Goal: Find specific page/section: Find specific page/section

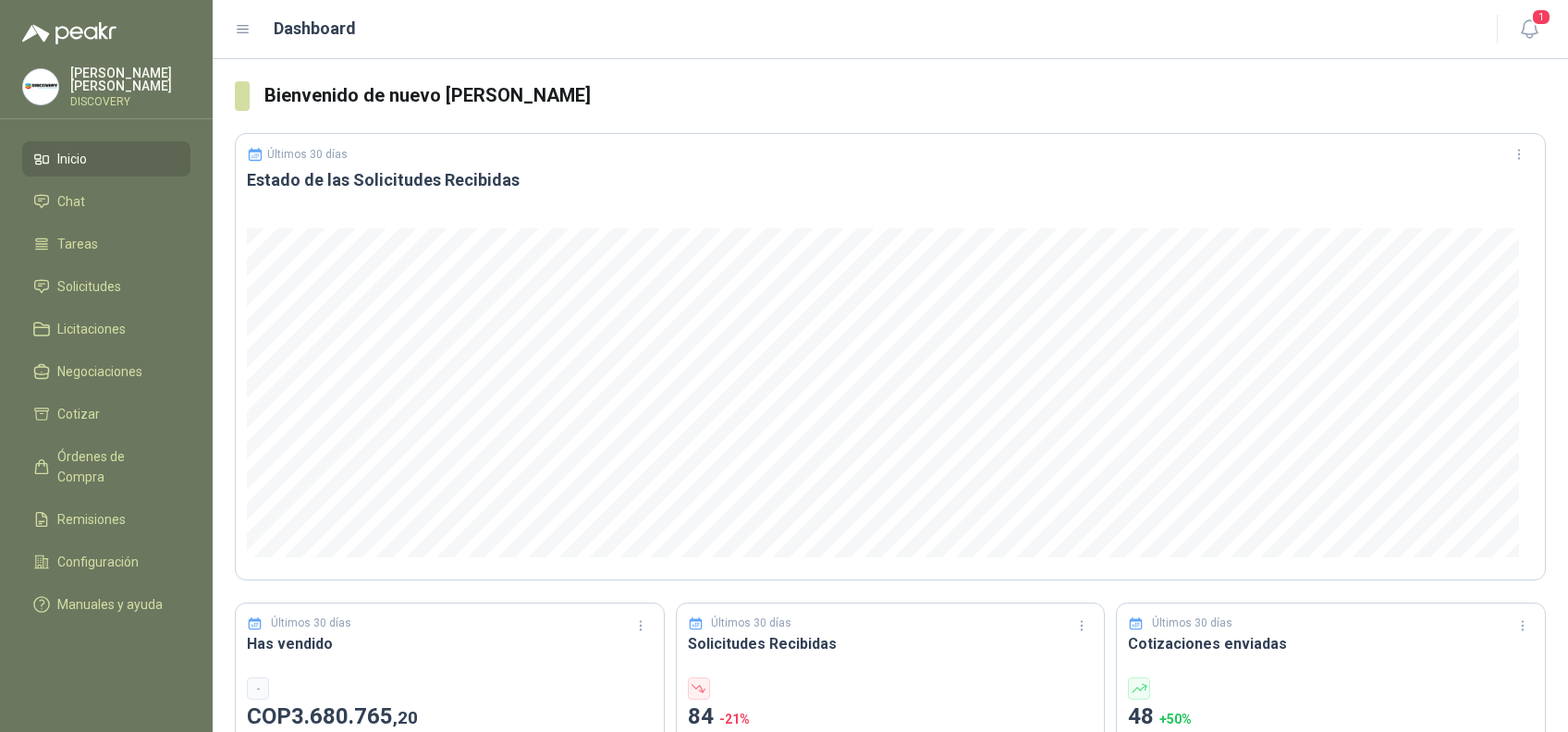
scroll to position [246, 0]
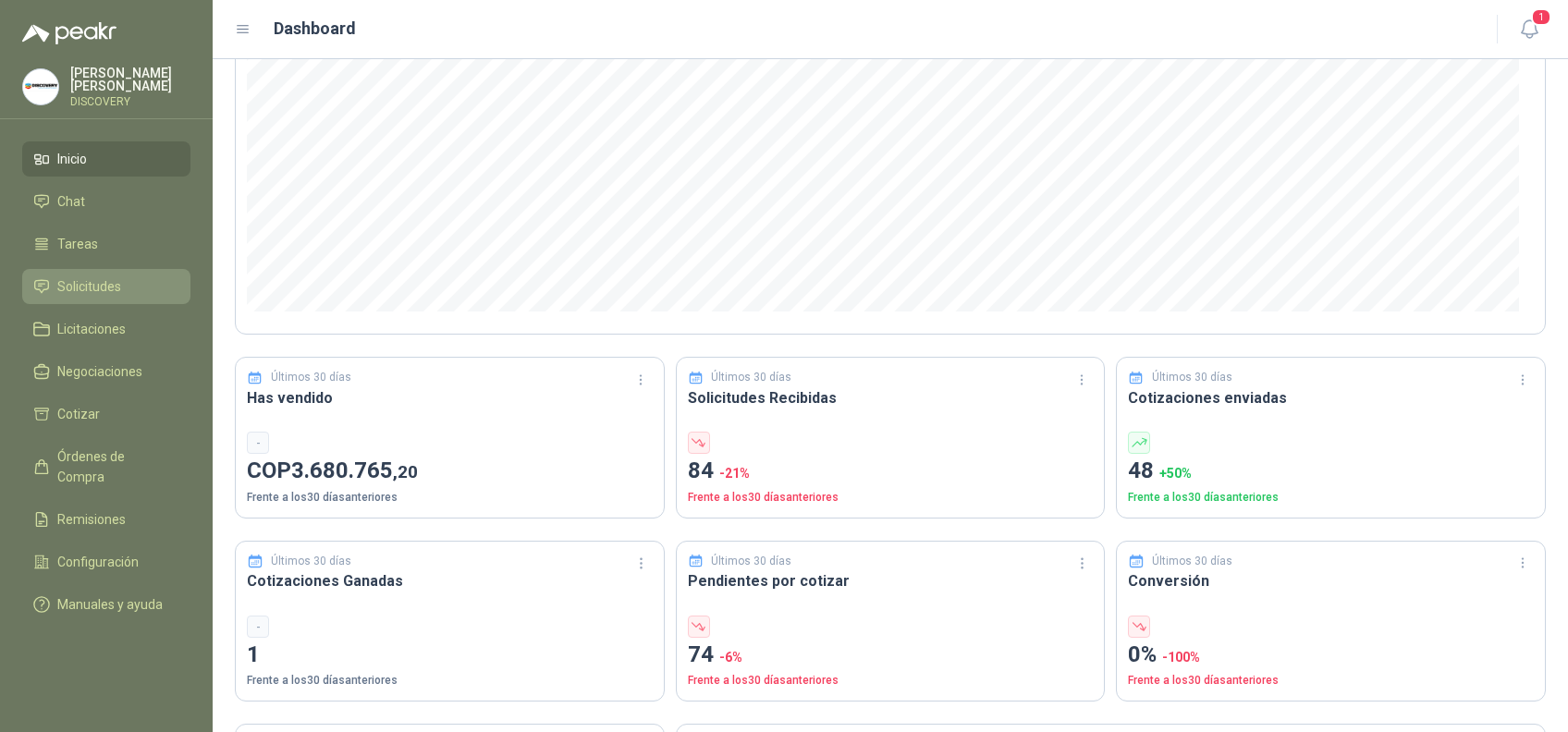
click at [108, 282] on span "Solicitudes" at bounding box center [89, 286] width 64 height 20
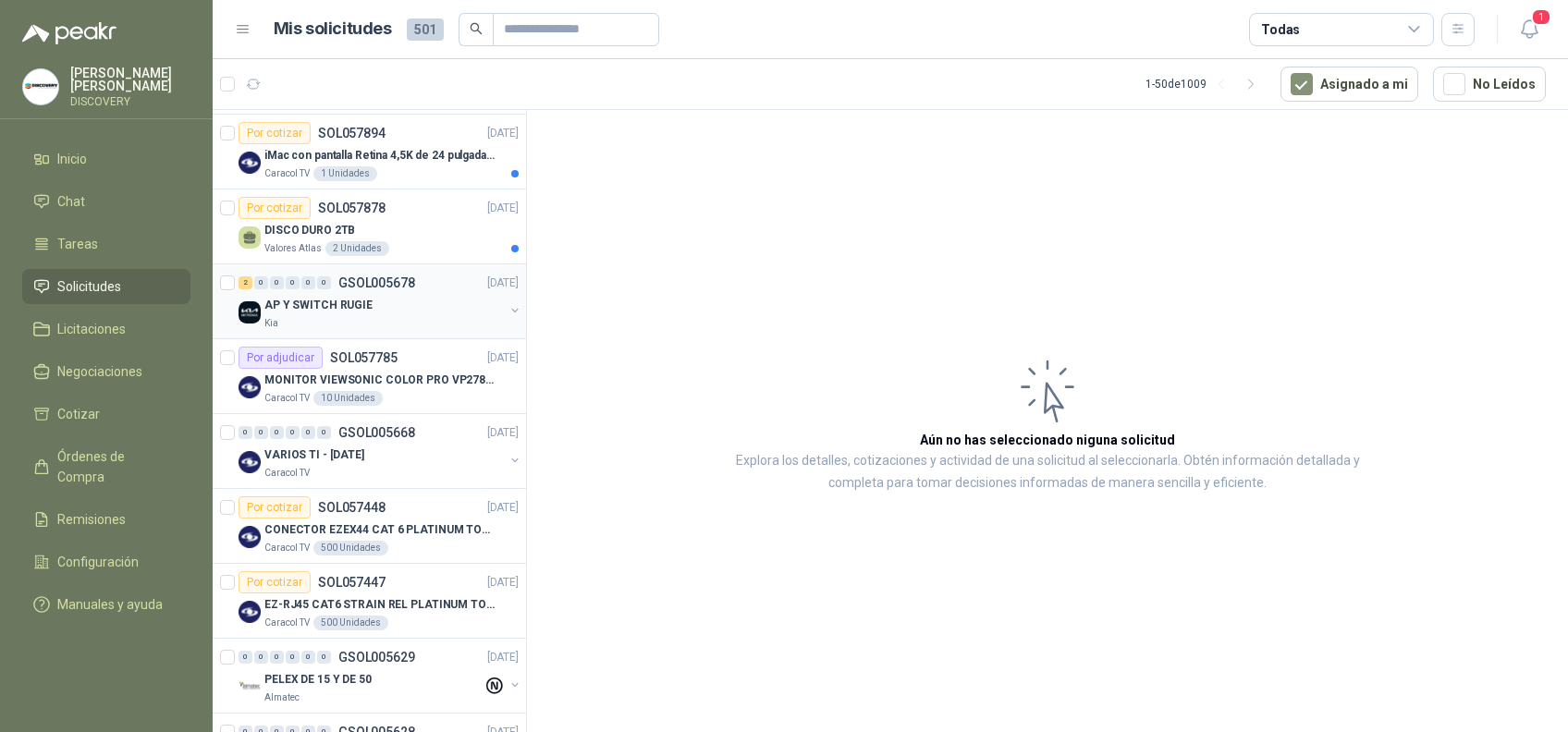
scroll to position [246, 0]
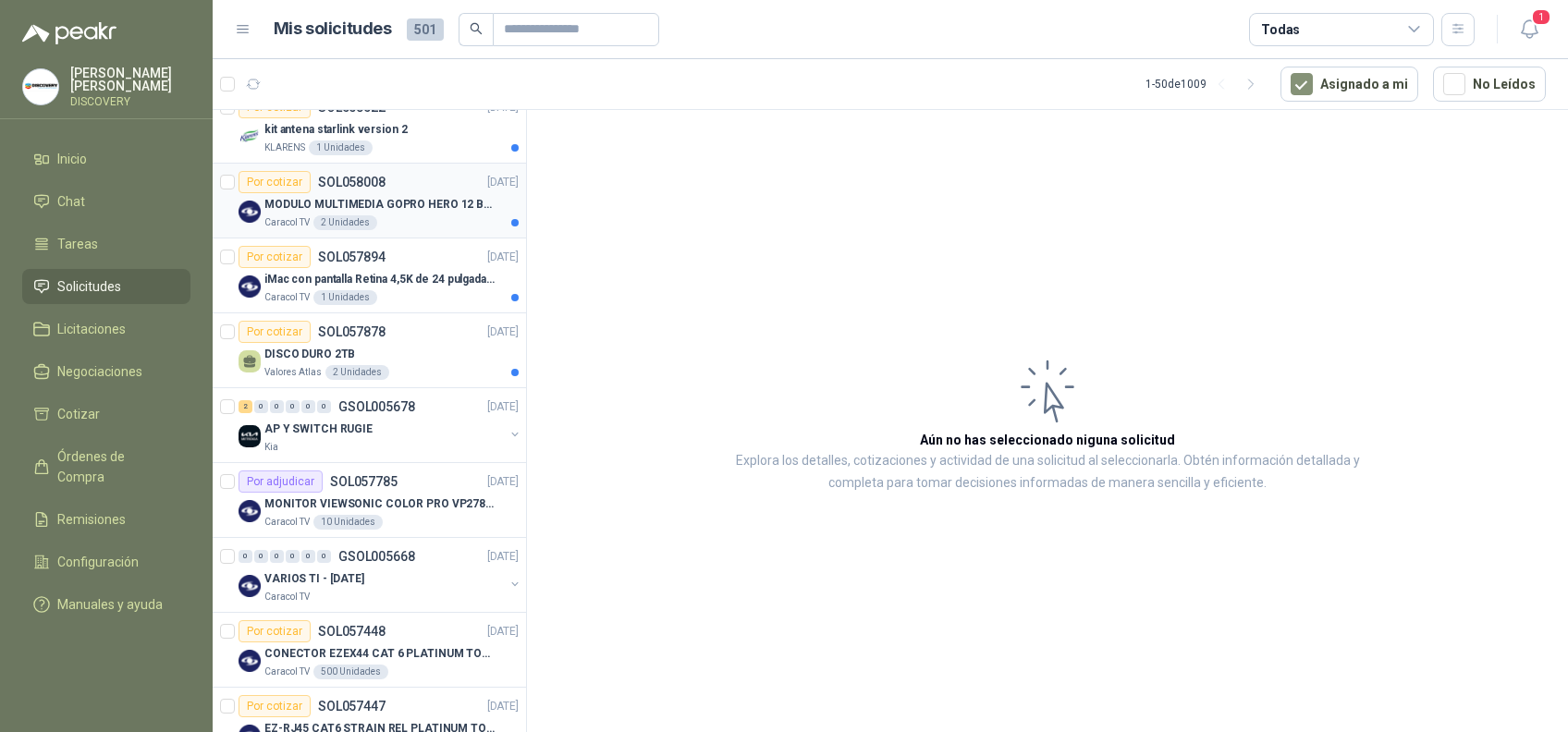
click at [388, 221] on div "Caracol TV 2 Unidades" at bounding box center [391, 223] width 255 height 15
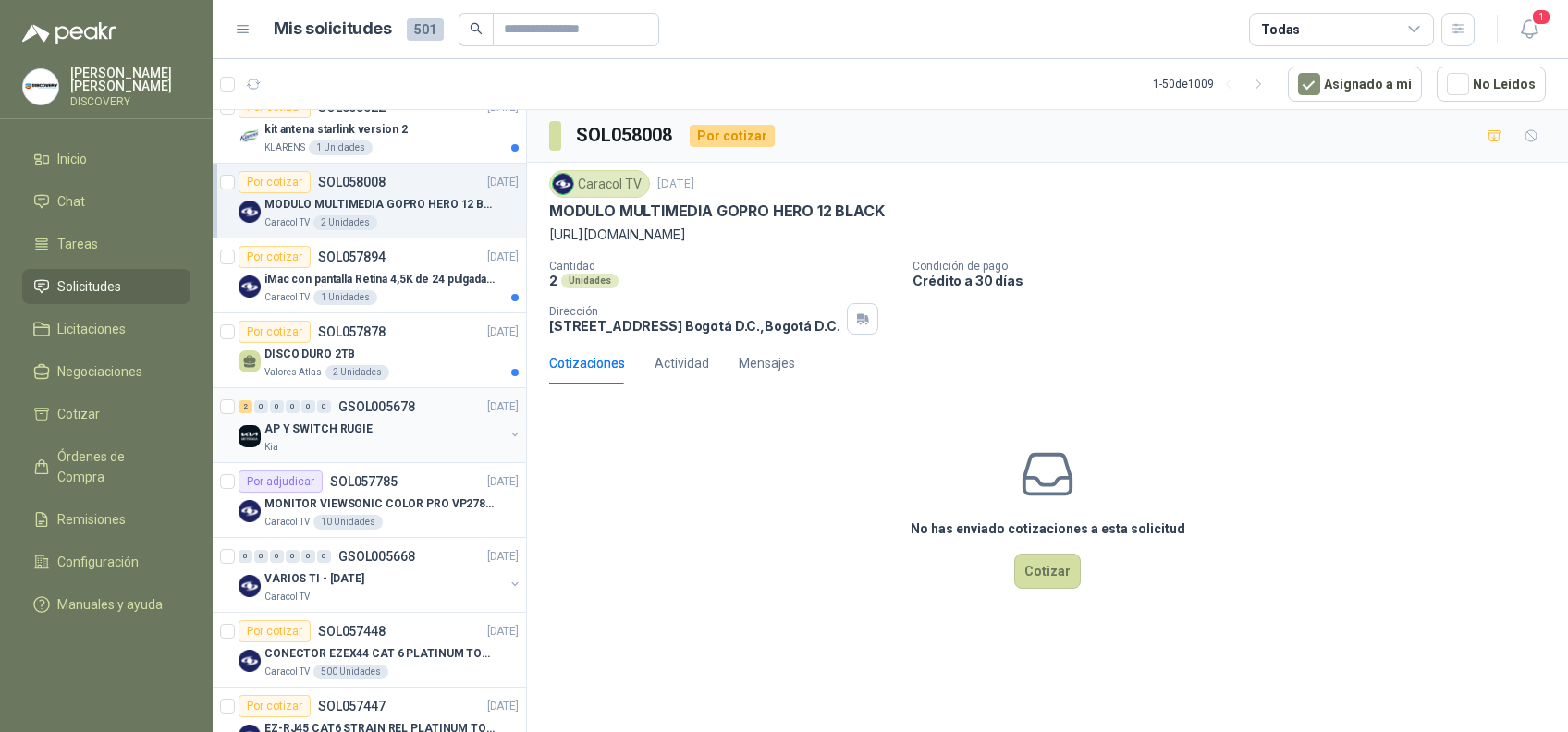
click at [400, 437] on div "AP Y SWITCH RUGIE" at bounding box center [383, 428] width 239 height 22
